Goal: Transaction & Acquisition: Subscribe to service/newsletter

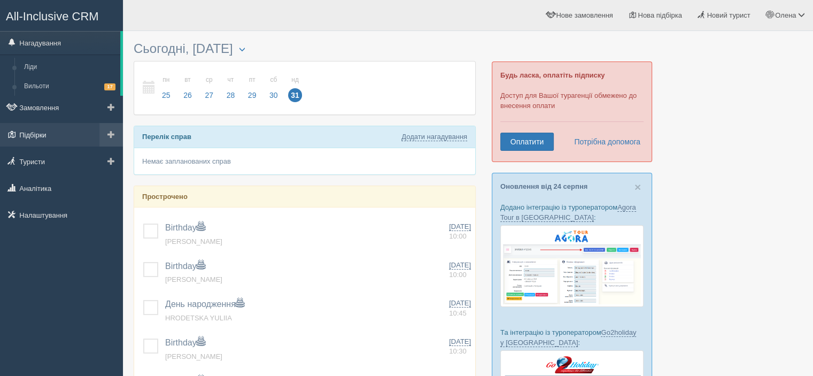
click at [63, 136] on link "Підбірки" at bounding box center [61, 135] width 123 height 24
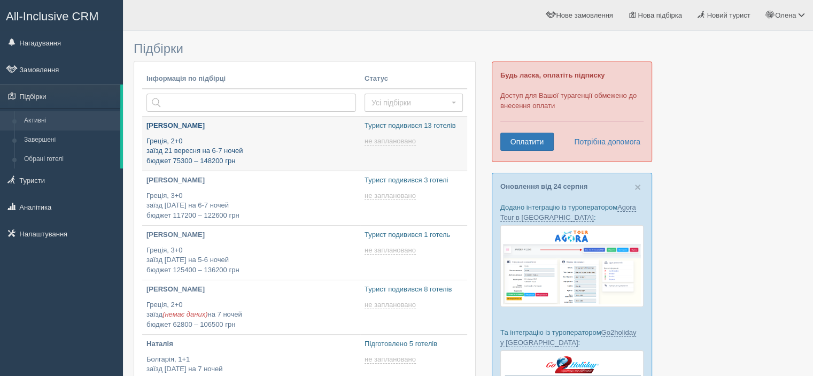
type input "[DATE] 15:20"
click at [285, 143] on p "Греція, 2+0 заїзд 21 вересня на 6-7 ночей бюджет 75300 – 148200 грн" at bounding box center [251, 151] width 210 height 30
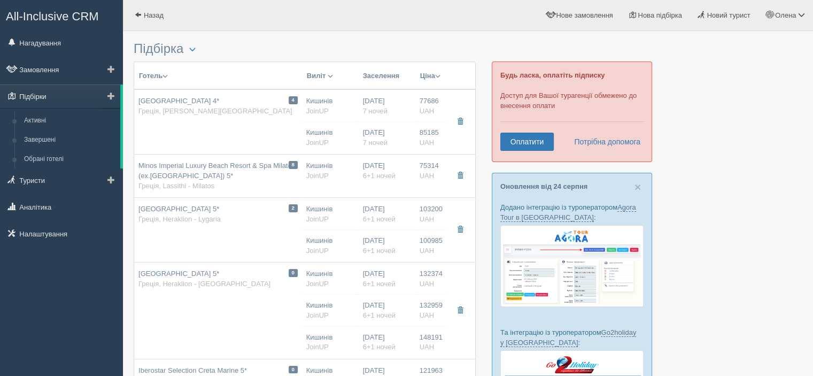
click at [63, 94] on link "Підбірки" at bounding box center [60, 96] width 120 height 24
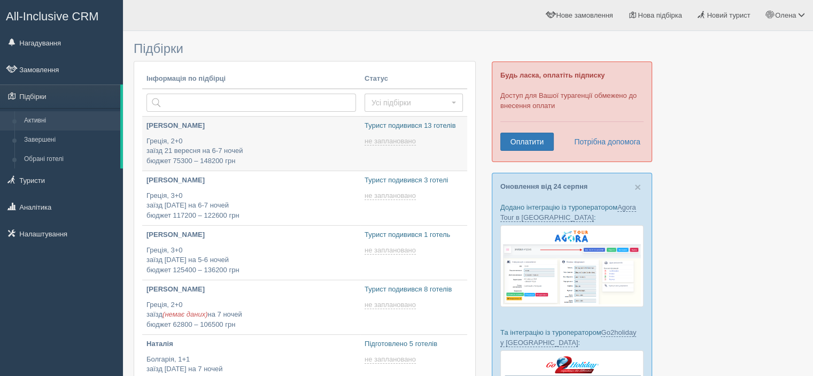
type input "[DATE] 15:20"
click at [203, 128] on p "[PERSON_NAME]" at bounding box center [251, 126] width 210 height 10
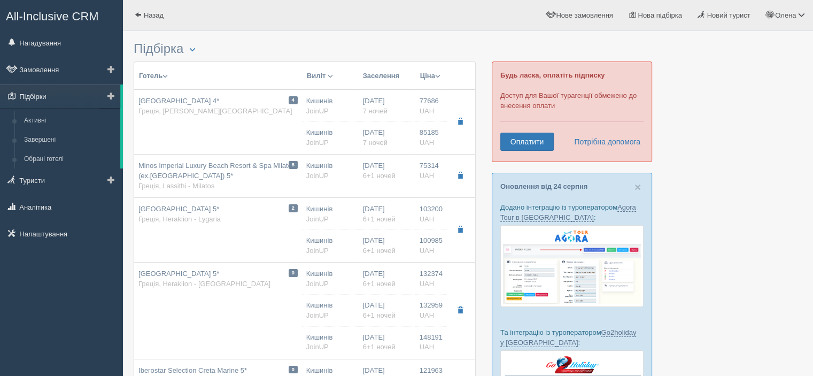
click at [56, 96] on link "Підбірки" at bounding box center [60, 96] width 120 height 24
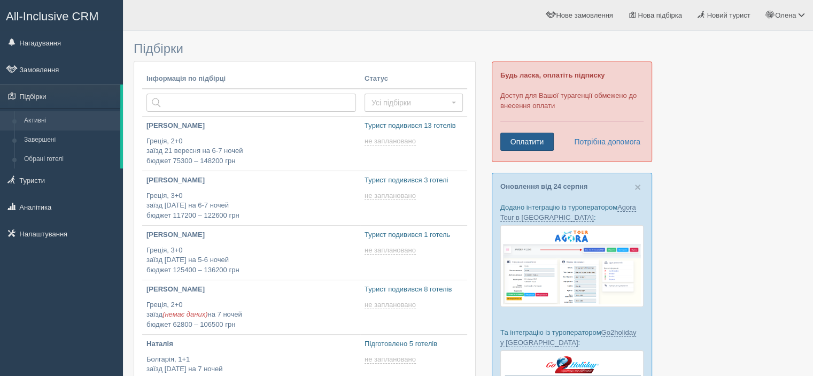
click at [535, 142] on link "Оплатити" at bounding box center [526, 142] width 53 height 18
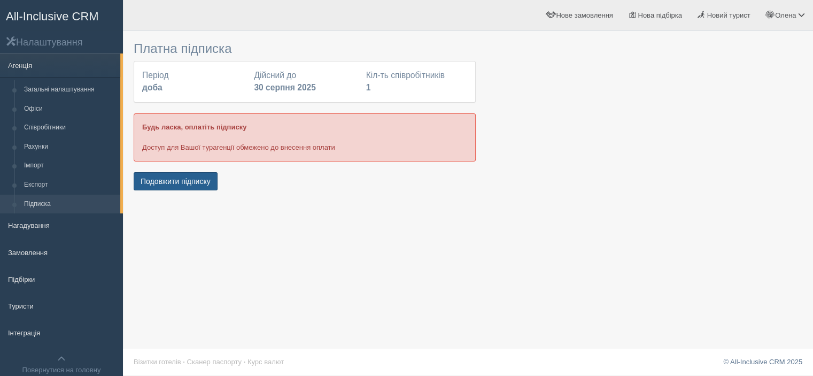
click at [175, 181] on button "Подовжити підписку" at bounding box center [176, 181] width 84 height 18
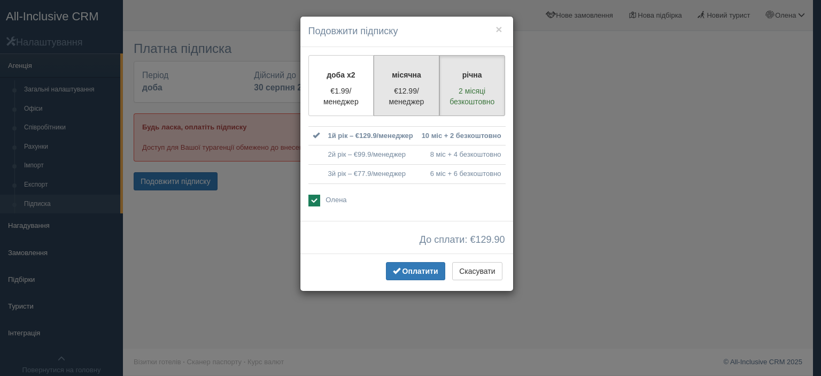
click at [406, 80] on label "місячна €12.99/менеджер" at bounding box center [407, 85] width 66 height 61
radio input "true"
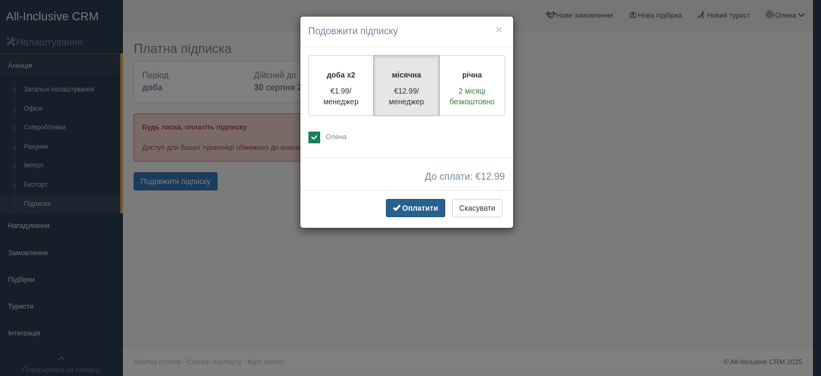
click at [406, 209] on span "Оплатити" at bounding box center [421, 208] width 36 height 9
